Goal: Transaction & Acquisition: Purchase product/service

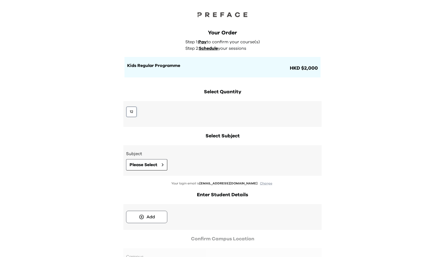
click at [135, 112] on button "12" at bounding box center [131, 112] width 11 height 11
click at [149, 159] on div "Subject Please Select" at bounding box center [222, 161] width 193 height 20
click at [149, 160] on button "Please Select" at bounding box center [146, 164] width 41 height 11
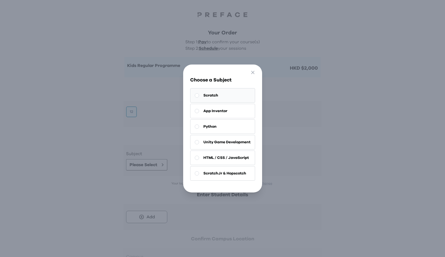
click at [242, 90] on button "Scratch" at bounding box center [222, 95] width 65 height 15
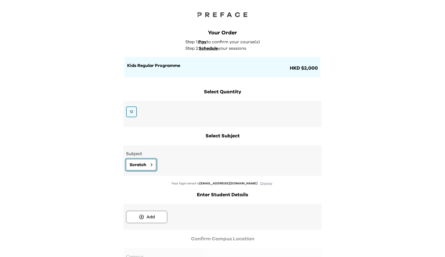
click at [145, 165] on span "Scratch" at bounding box center [138, 165] width 17 height 6
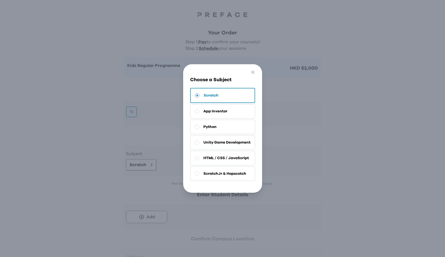
click at [105, 170] on div "Go Back Close Choose a Subject Scratch App Inventor Python Unity Game Developme…" at bounding box center [222, 128] width 445 height 257
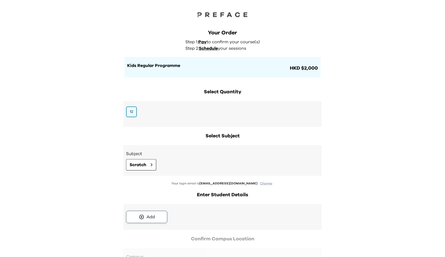
click at [146, 218] on div "Add" at bounding box center [150, 217] width 8 height 6
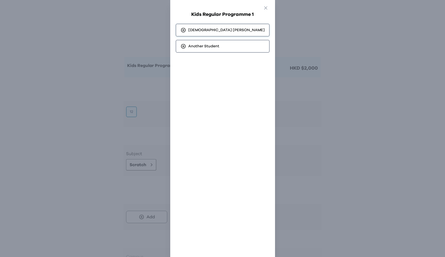
click at [228, 32] on div "Luther Chan" at bounding box center [223, 30] width 94 height 13
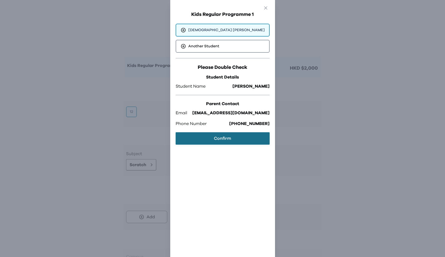
click at [197, 138] on button "Confirm" at bounding box center [223, 138] width 94 height 12
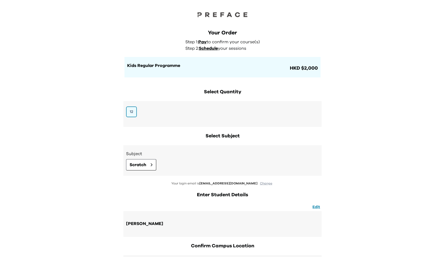
scroll to position [69, 0]
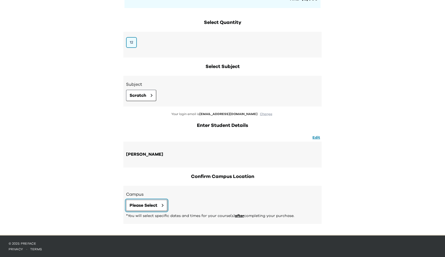
click at [153, 211] on button "Please Select" at bounding box center [146, 205] width 41 height 11
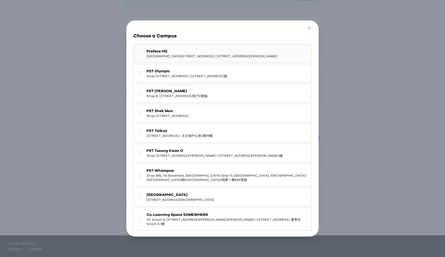
click at [197, 47] on button "Preface HQ Shop G07, Tower 535, 535 Jaffe Road, Causeway Bay | 銅鑼灣謝斐道535號Tower …" at bounding box center [222, 53] width 179 height 19
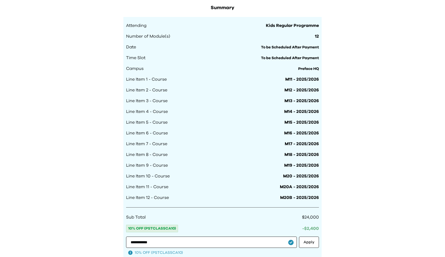
scroll to position [467, 0]
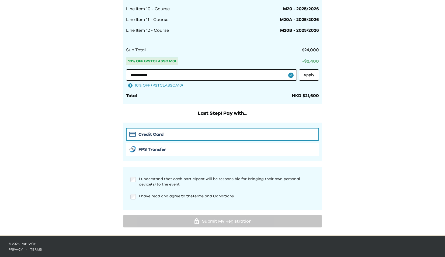
click at [132, 201] on div "I have read and agree to the Terms and Conditions ." at bounding box center [222, 199] width 193 height 11
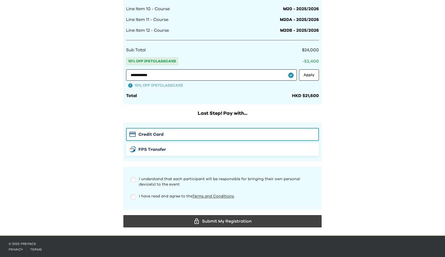
click at [177, 147] on div "FPS Transfer" at bounding box center [222, 149] width 186 height 6
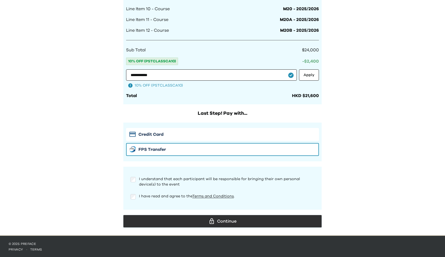
click at [179, 221] on div "Continue" at bounding box center [223, 222] width 190 height 8
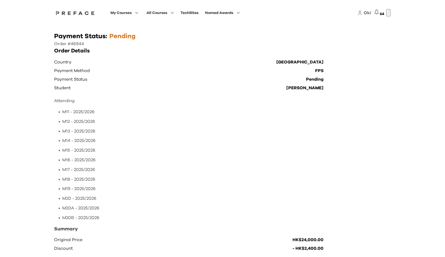
click at [72, 47] on p "Order #46944" at bounding box center [222, 44] width 337 height 6
copy p "Order #46944"
drag, startPoint x: 65, startPoint y: 39, endPoint x: 97, endPoint y: 50, distance: 33.6
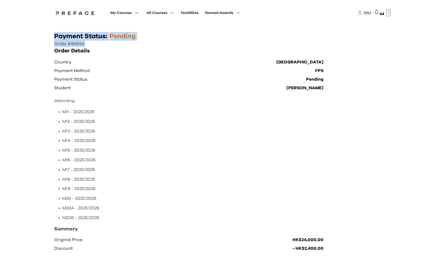
click at [97, 50] on div "Payment Status: Pending Order #46944 Order Details Country Hong Kong Payment Me…" at bounding box center [222, 217] width 337 height 370
copy div "Payment Status: Pending Order #46944"
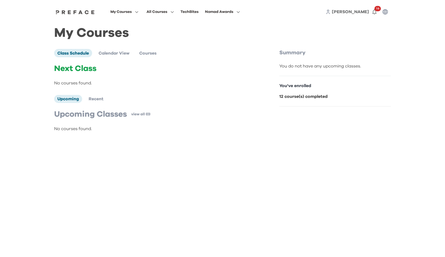
click at [287, 1] on div "My Courses All Courses TechBites Nomad Awards Vivian 16" at bounding box center [222, 12] width 345 height 24
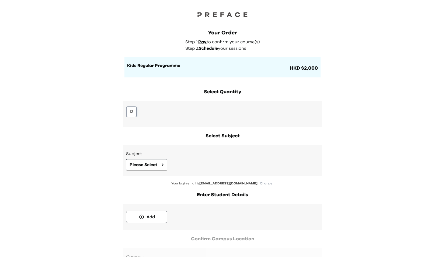
click at [129, 110] on button "12" at bounding box center [131, 112] width 11 height 11
click at [141, 164] on span "Please Select" at bounding box center [144, 165] width 28 height 6
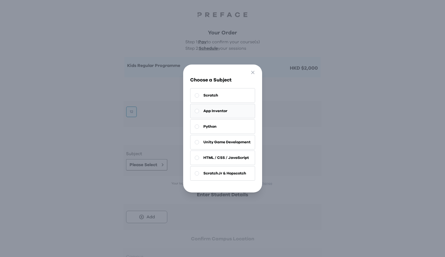
click at [214, 117] on button "App Inventor" at bounding box center [222, 111] width 65 height 15
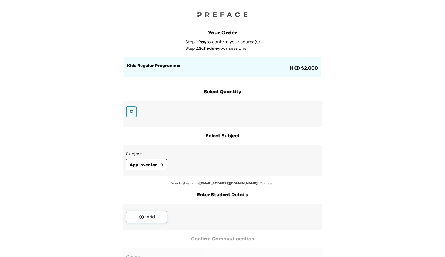
click at [127, 221] on button "Add" at bounding box center [146, 217] width 41 height 12
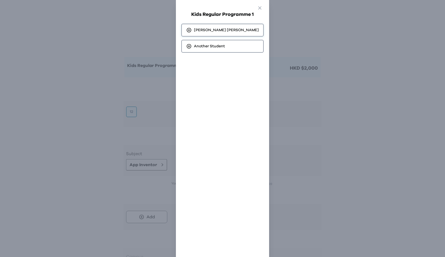
click at [196, 25] on div "Francis Cheng" at bounding box center [222, 30] width 82 height 13
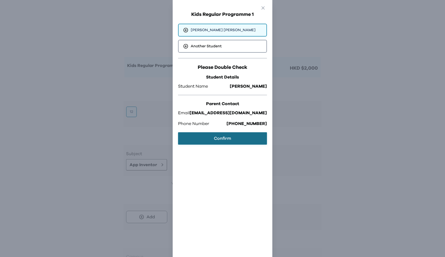
click at [190, 139] on button "Confirm" at bounding box center [222, 138] width 89 height 12
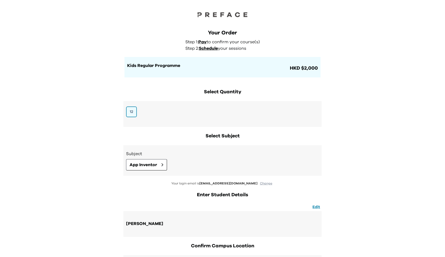
scroll to position [69, 0]
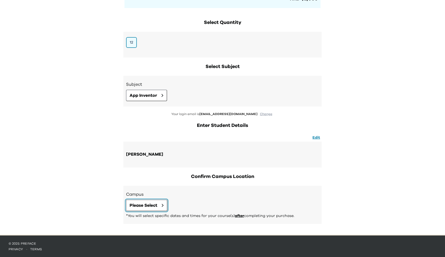
click at [155, 203] on span "Please Select" at bounding box center [144, 205] width 28 height 6
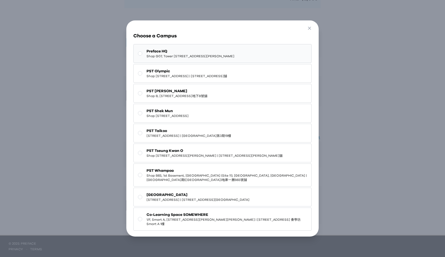
click at [199, 53] on span "Preface HQ" at bounding box center [190, 51] width 88 height 5
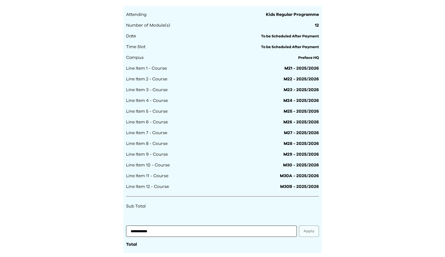
scroll to position [467, 0]
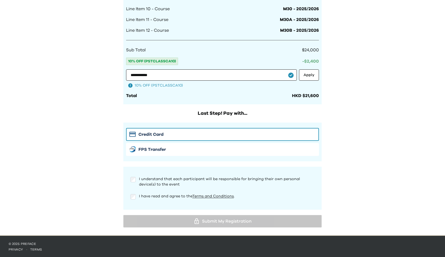
click at [157, 142] on div "Credit Card FPS Transfer" at bounding box center [222, 142] width 193 height 28
click at [156, 146] on span "FPS Transfer" at bounding box center [151, 149] width 27 height 6
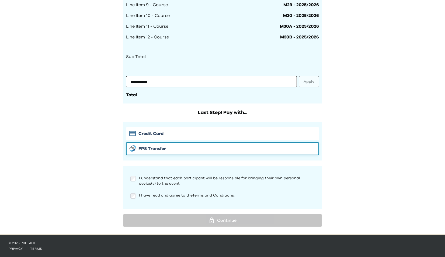
scroll to position [459, 0]
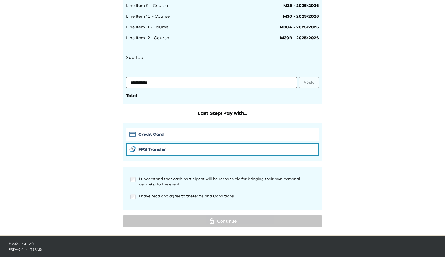
click at [128, 181] on div "I understand that each participant will be responsible for bringing their own p…" at bounding box center [222, 180] width 193 height 17
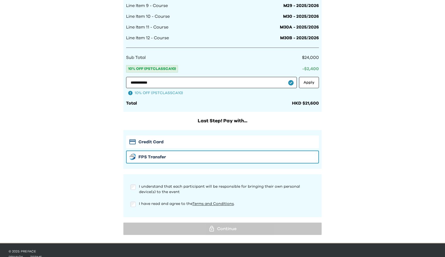
click at [130, 198] on div "I understand that each participant will be responsible for bringing their own p…" at bounding box center [222, 196] width 193 height 32
click at [132, 190] on div "I understand that each participant will be responsible for bringing their own p…" at bounding box center [222, 189] width 184 height 11
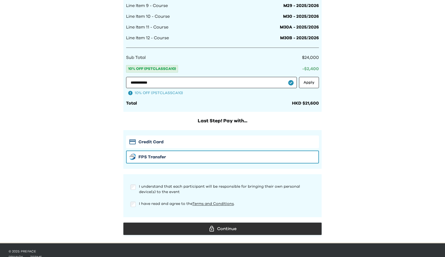
click at [172, 225] on div "Continue" at bounding box center [223, 229] width 190 height 8
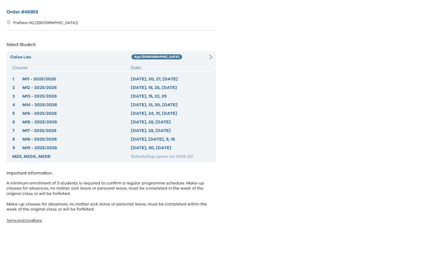
click at [210, 57] on icon at bounding box center [210, 57] width 3 height 5
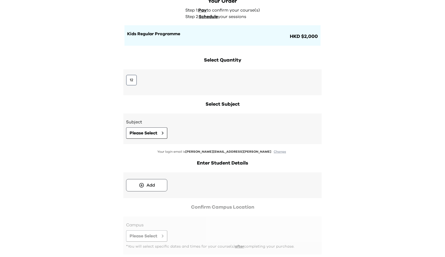
scroll to position [26, 0]
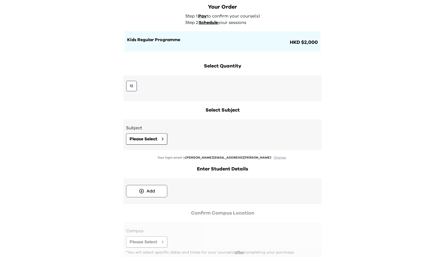
click at [132, 86] on button "12" at bounding box center [131, 86] width 11 height 11
click at [149, 135] on button "Please Select" at bounding box center [146, 139] width 41 height 11
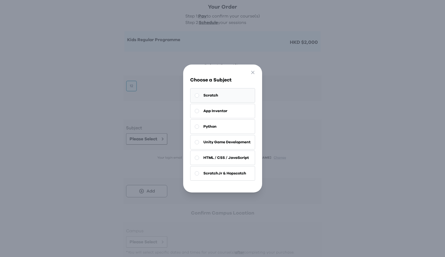
click at [200, 97] on button "Scratch" at bounding box center [222, 95] width 65 height 15
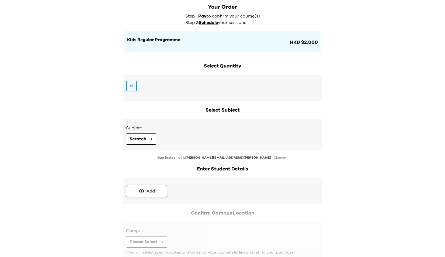
click at [134, 191] on button "Add" at bounding box center [146, 191] width 41 height 12
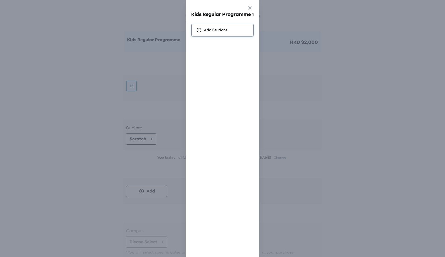
click at [223, 33] on div "Add Student" at bounding box center [222, 30] width 62 height 13
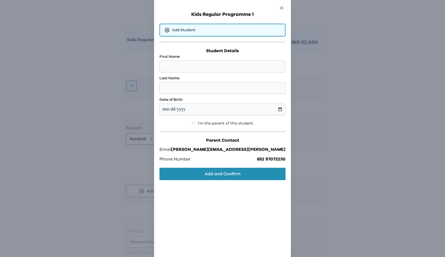
click at [279, 9] on icon "button" at bounding box center [282, 8] width 6 height 6
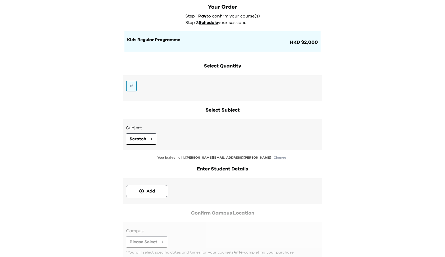
scroll to position [0, 0]
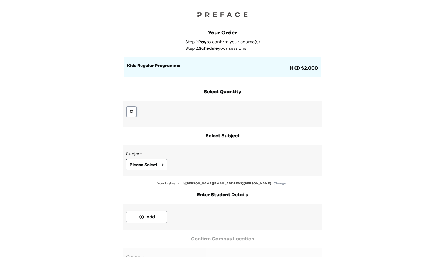
click at [131, 114] on button "12" at bounding box center [131, 112] width 11 height 11
click at [138, 164] on span "Please Select" at bounding box center [144, 165] width 28 height 6
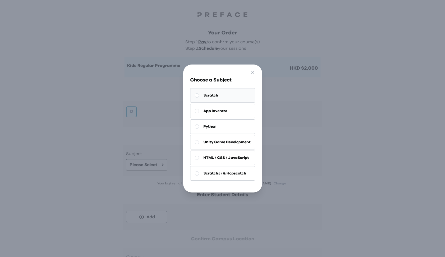
click at [215, 93] on button "Scratch" at bounding box center [222, 95] width 65 height 15
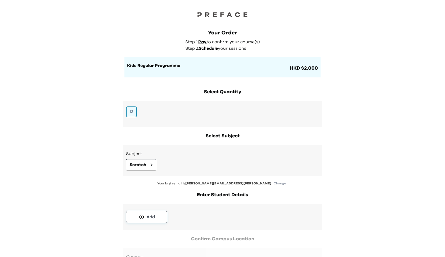
click at [149, 219] on div "Add" at bounding box center [150, 217] width 8 height 6
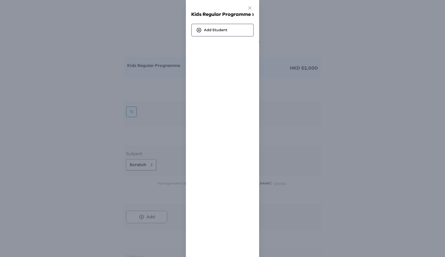
click at [303, 97] on div "Go Back Close Kids Regular Programme 1 Add Student" at bounding box center [222, 128] width 445 height 257
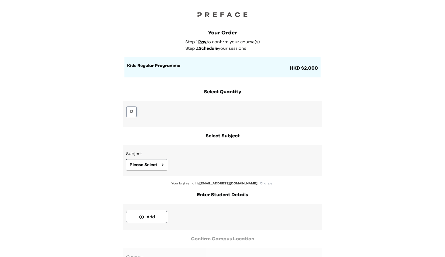
click at [133, 108] on button "12" at bounding box center [131, 112] width 11 height 11
click at [144, 171] on div "Subject Please Select" at bounding box center [222, 160] width 198 height 31
click at [145, 167] on span "Please Select" at bounding box center [144, 165] width 28 height 6
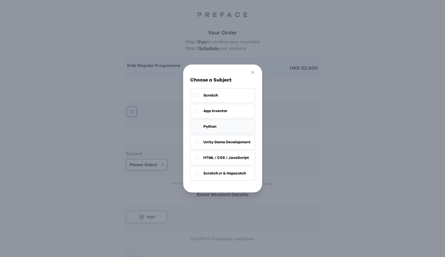
click at [215, 130] on button "Python" at bounding box center [222, 127] width 65 height 15
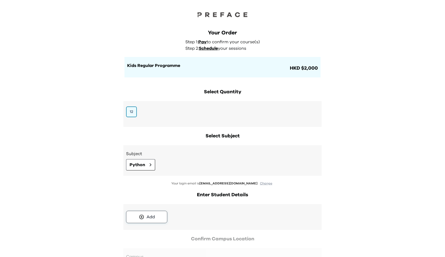
click at [139, 214] on button "Add" at bounding box center [146, 217] width 41 height 12
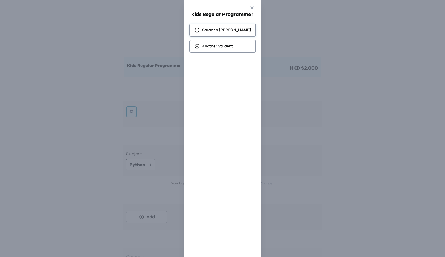
click at [210, 30] on span "Saranna Tam" at bounding box center [226, 29] width 49 height 5
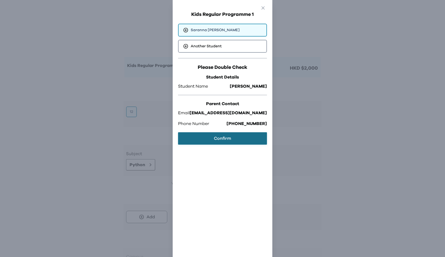
click at [212, 138] on button "Confirm" at bounding box center [222, 138] width 89 height 12
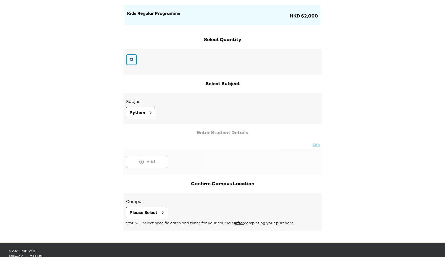
scroll to position [60, 0]
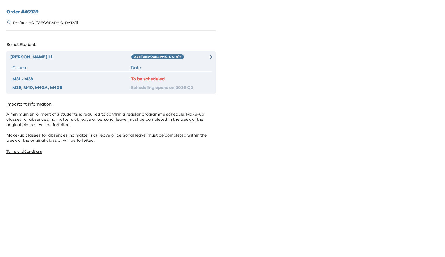
click at [208, 58] on div at bounding box center [207, 57] width 10 height 6
